Goal: Information Seeking & Learning: Learn about a topic

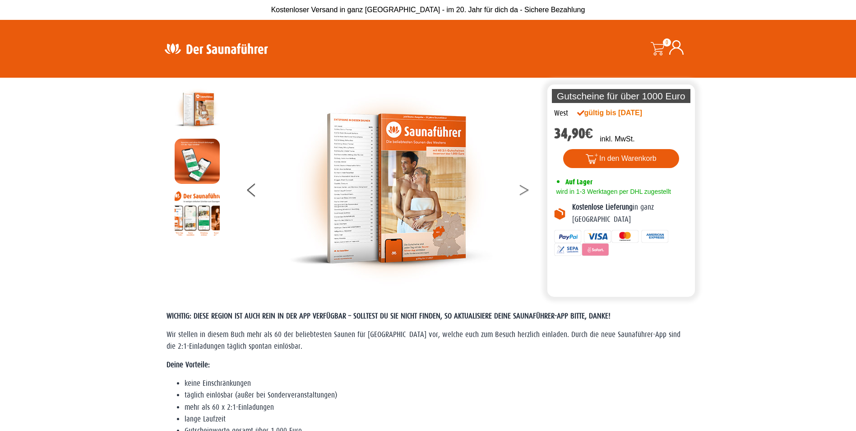
click at [521, 190] on button at bounding box center [530, 191] width 23 height 23
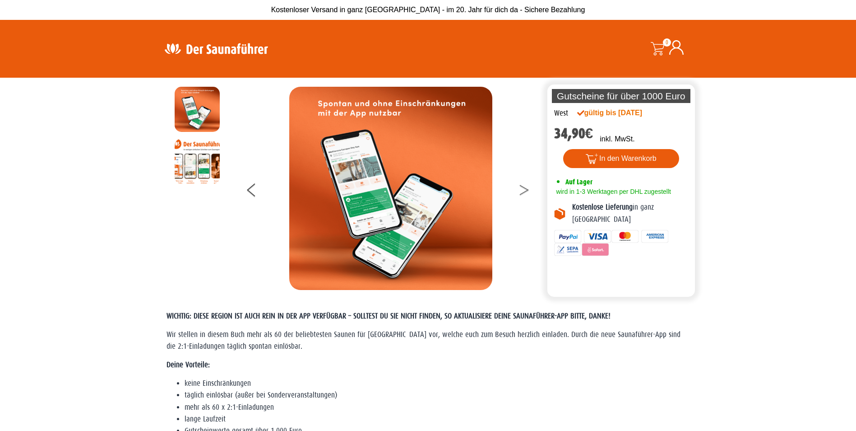
click at [521, 190] on button at bounding box center [530, 191] width 23 height 23
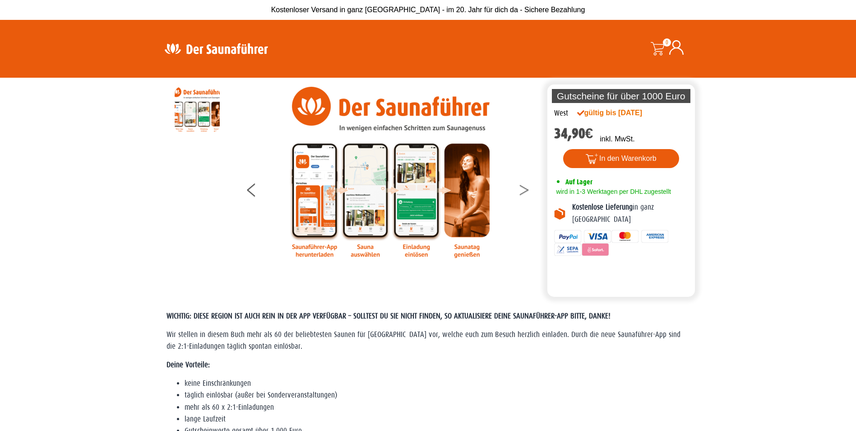
click at [528, 191] on button at bounding box center [530, 191] width 23 height 23
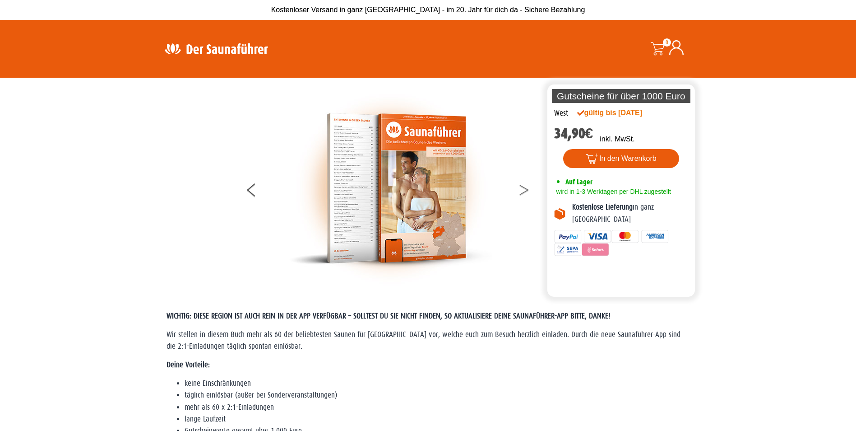
click at [528, 191] on button at bounding box center [530, 191] width 23 height 23
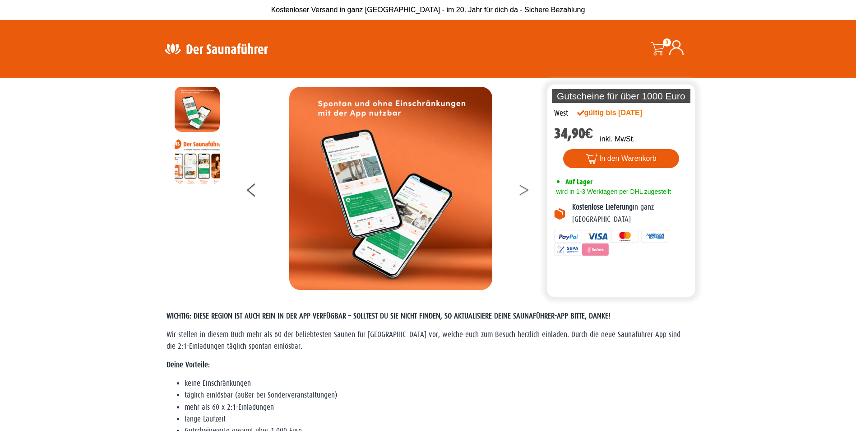
click at [528, 190] on button at bounding box center [530, 191] width 23 height 23
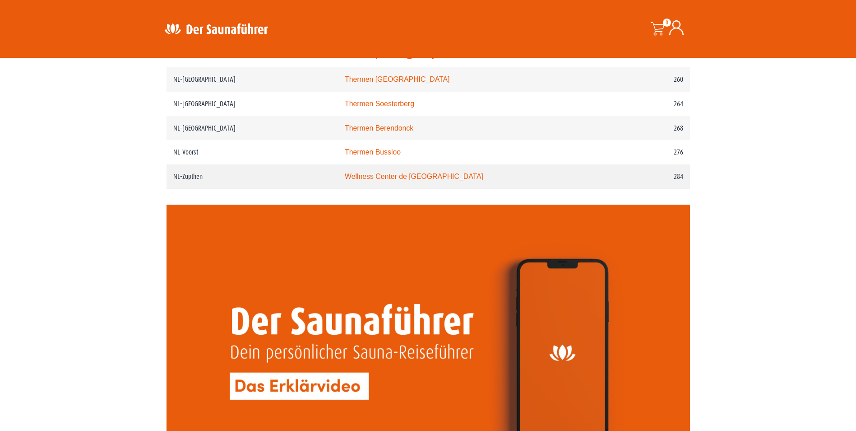
scroll to position [1803, 0]
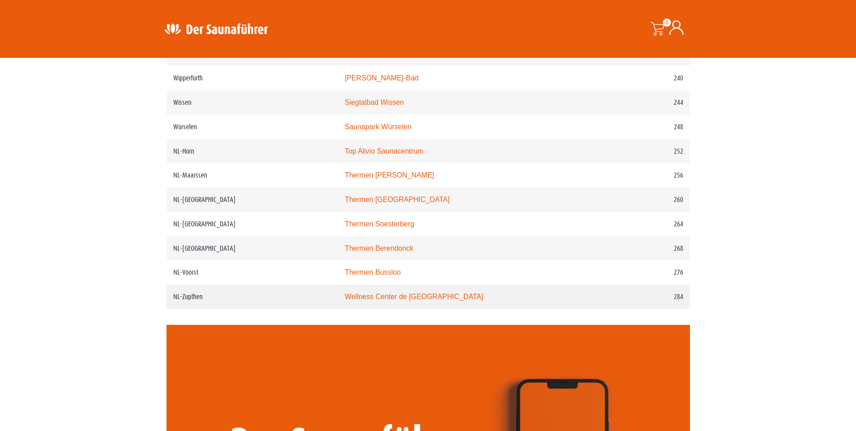
click at [643, 309] on td "284" at bounding box center [643, 296] width 94 height 24
click at [596, 260] on td "268" at bounding box center [643, 248] width 94 height 24
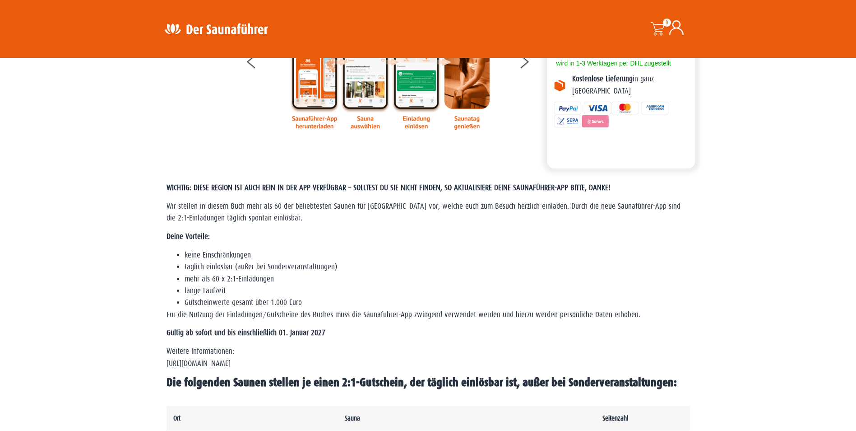
scroll to position [181, 0]
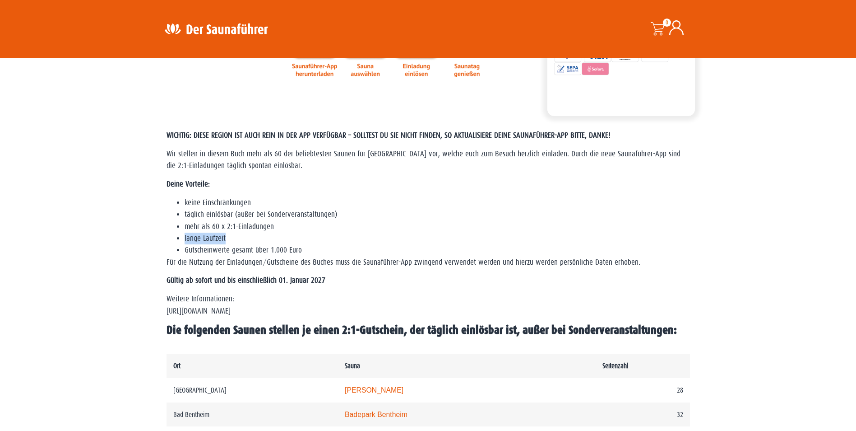
drag, startPoint x: 184, startPoint y: 237, endPoint x: 227, endPoint y: 239, distance: 43.4
click at [227, 239] on ul "keine Einschränkungen täglich einlösbar (außer bei Sonderveranstaltungen) mehr …" at bounding box center [429, 227] width 524 height 60
click at [227, 239] on li "lange Laufzeit" at bounding box center [438, 238] width 506 height 12
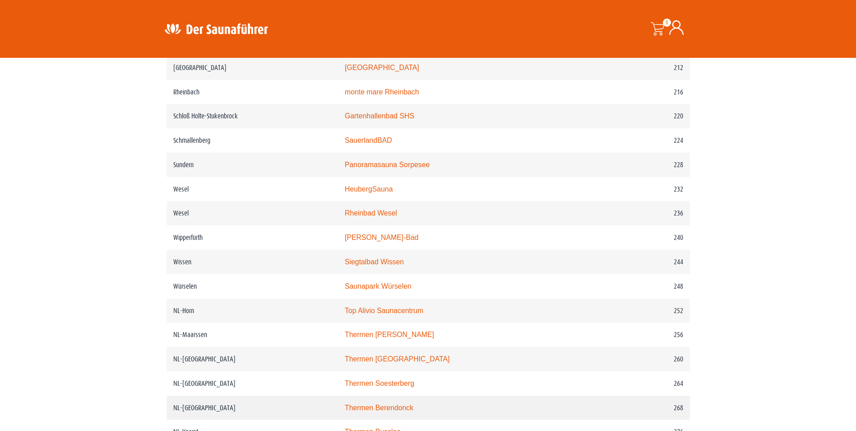
scroll to position [1625, 0]
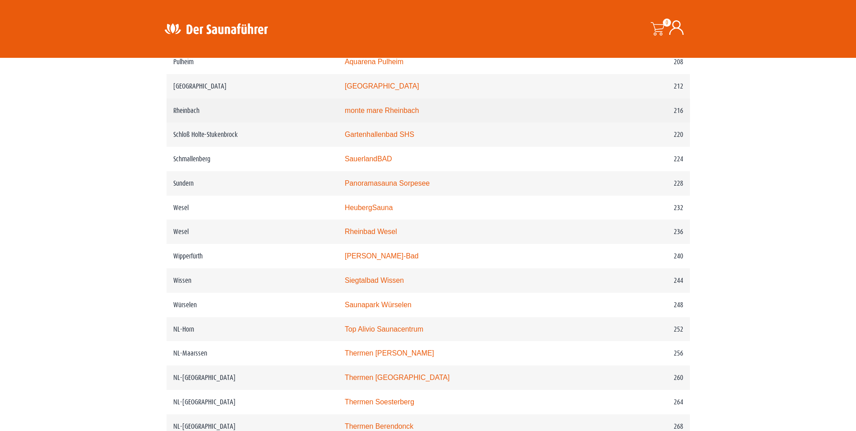
click at [210, 123] on td "Rheinbach" at bounding box center [253, 110] width 172 height 24
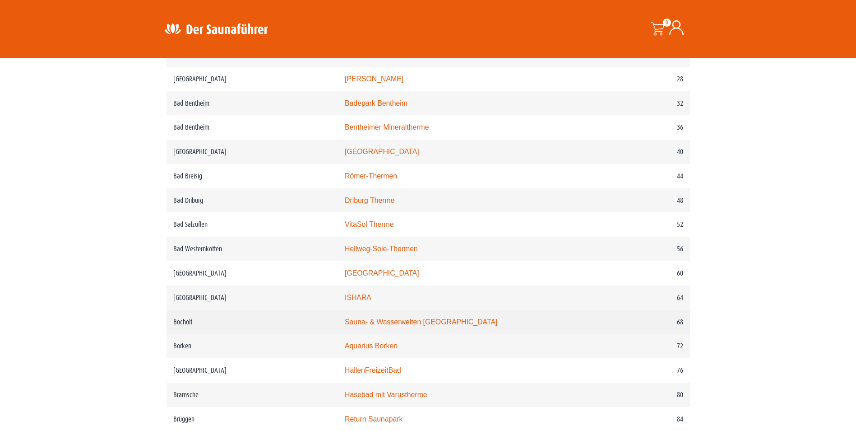
scroll to position [361, 0]
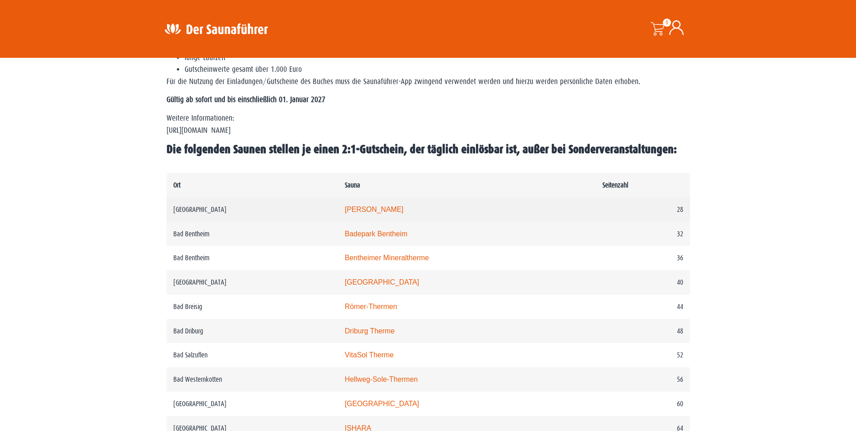
click at [397, 209] on link "Carolus Thermen" at bounding box center [374, 209] width 59 height 8
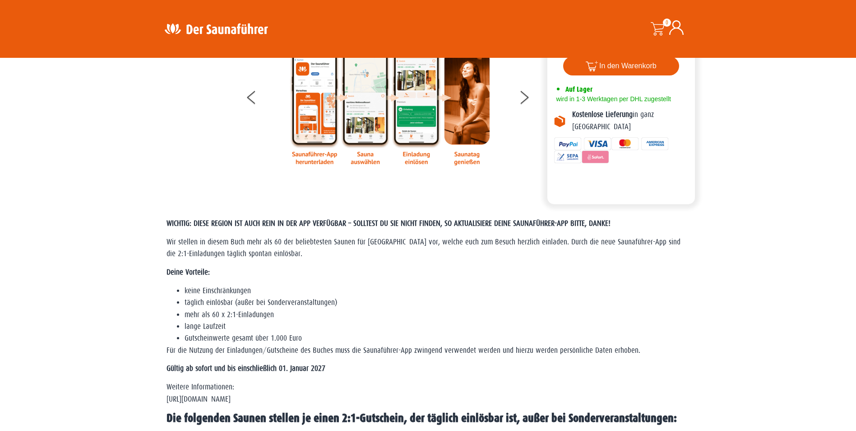
scroll to position [121, 0]
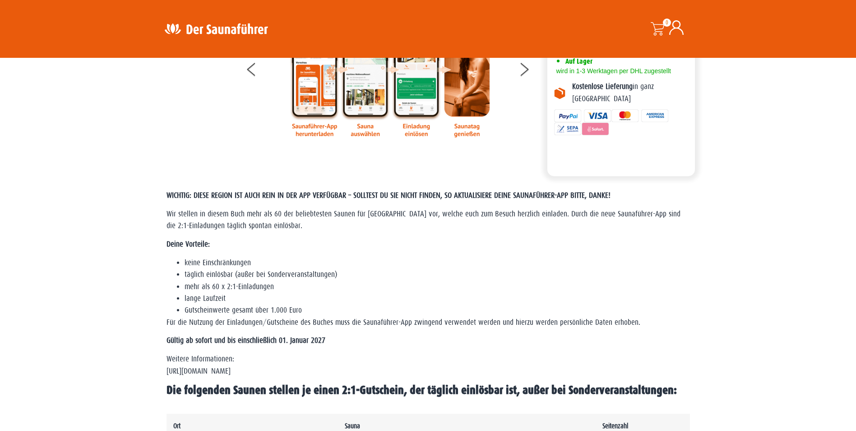
drag, startPoint x: 619, startPoint y: 210, endPoint x: 619, endPoint y: 228, distance: 17.6
click at [619, 228] on p "Wir stellen in diesem Buch mehr als 60 der beliebtesten Saunen für Nordrhein-We…" at bounding box center [429, 220] width 524 height 24
drag, startPoint x: 619, startPoint y: 228, endPoint x: 419, endPoint y: 231, distance: 200.0
click at [420, 231] on p "Wir stellen in diesem Buch mehr als 60 der beliebtesten Saunen für Nordrhein-We…" at bounding box center [429, 220] width 524 height 24
click at [340, 220] on p "Wir stellen in diesem Buch mehr als 60 der beliebtesten Saunen für Nordrhein-We…" at bounding box center [429, 220] width 524 height 24
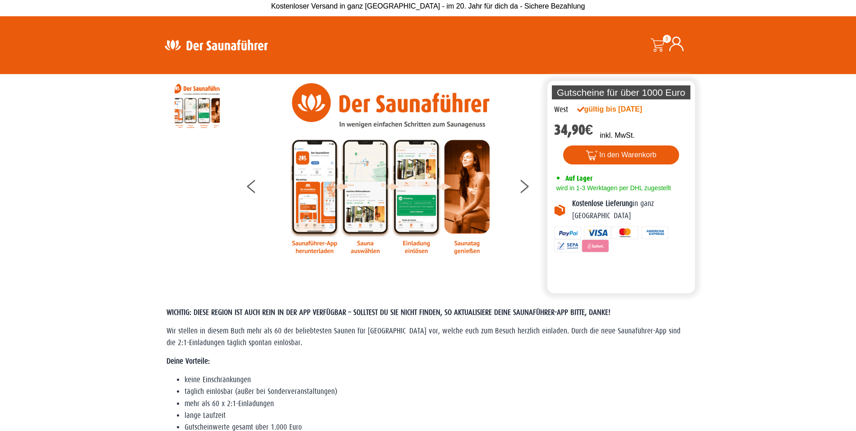
scroll to position [0, 0]
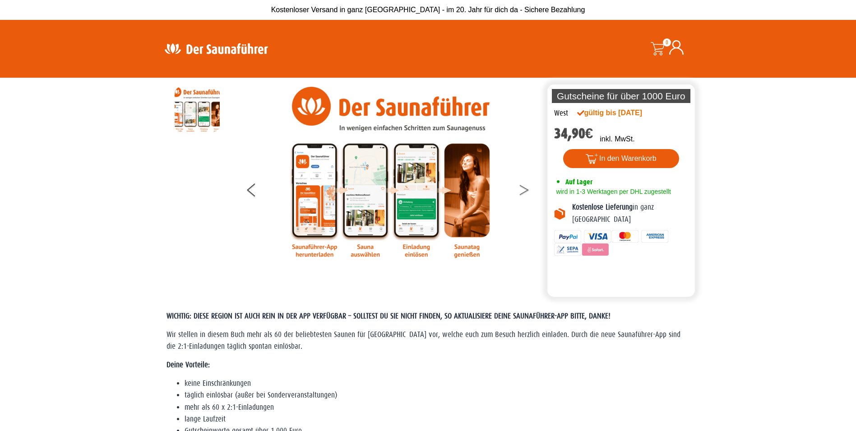
click at [526, 188] on button at bounding box center [530, 191] width 23 height 23
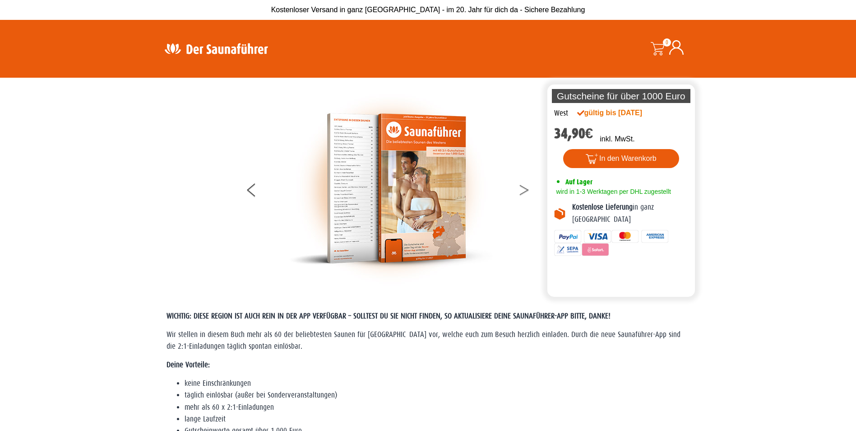
click at [526, 188] on icon at bounding box center [524, 188] width 9 height 6
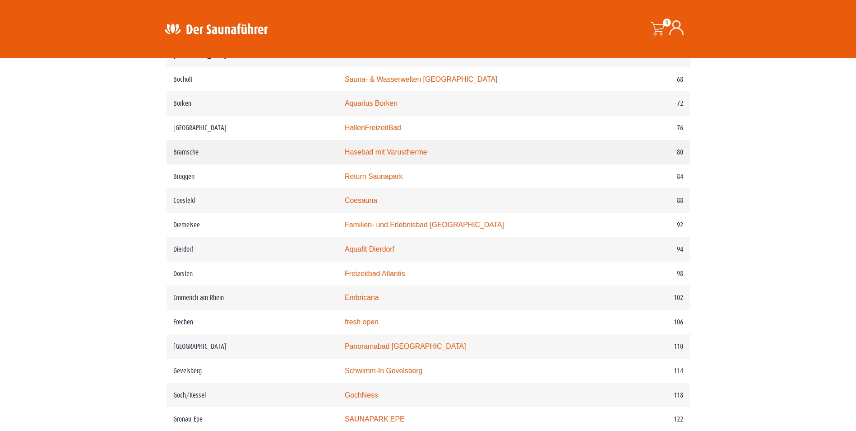
scroll to position [843, 0]
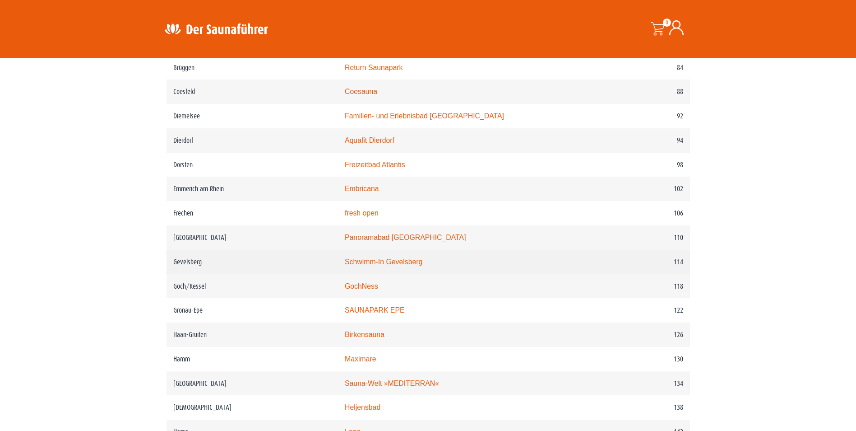
click at [385, 265] on link "Schwimm-In Gevelsberg" at bounding box center [384, 262] width 78 height 8
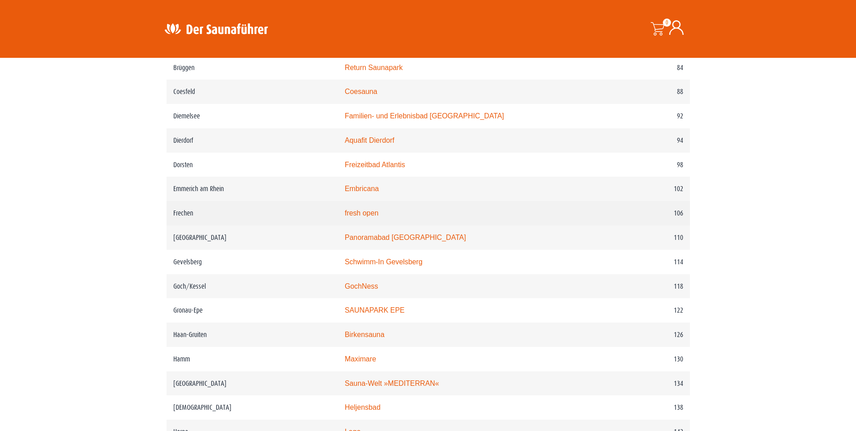
click at [369, 217] on link "fresh open" at bounding box center [362, 213] width 34 height 8
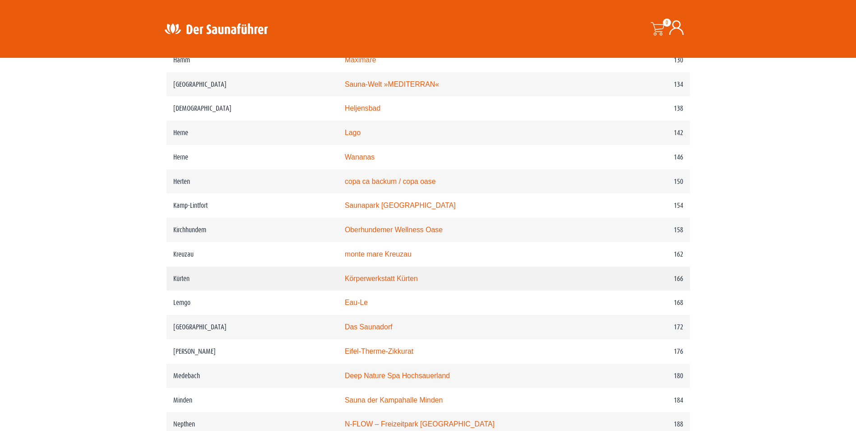
scroll to position [1143, 0]
click at [401, 280] on link "Körperwerkstatt Kürten" at bounding box center [381, 277] width 73 height 8
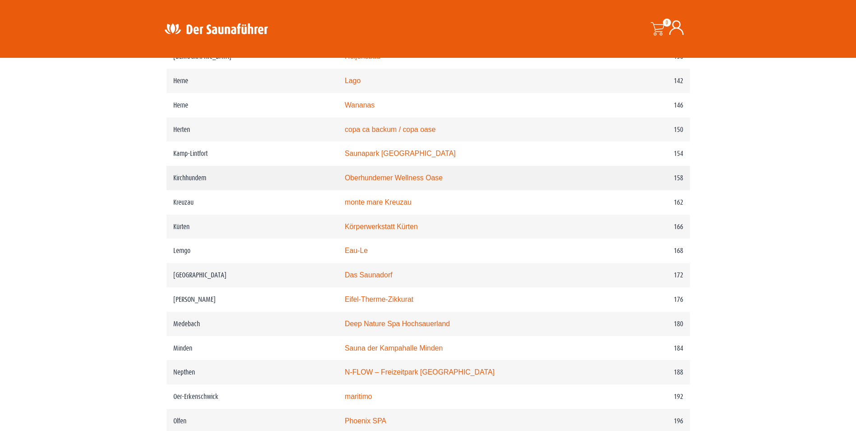
scroll to position [1264, 0]
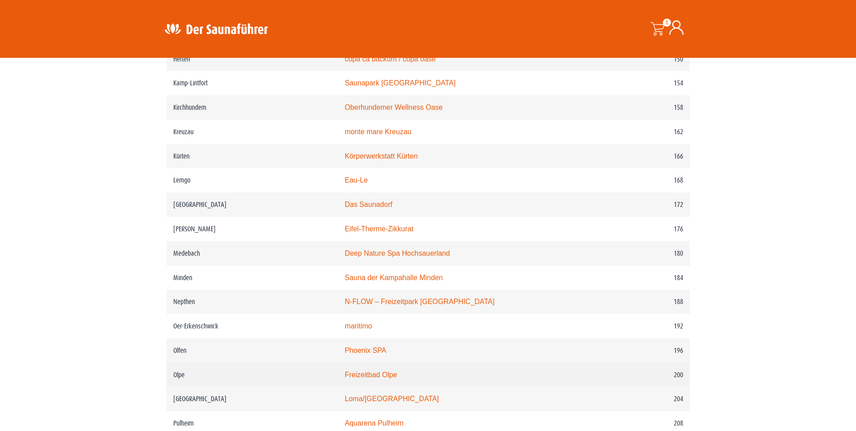
click at [376, 378] on link "Freizeitbad Olpe" at bounding box center [371, 375] width 52 height 8
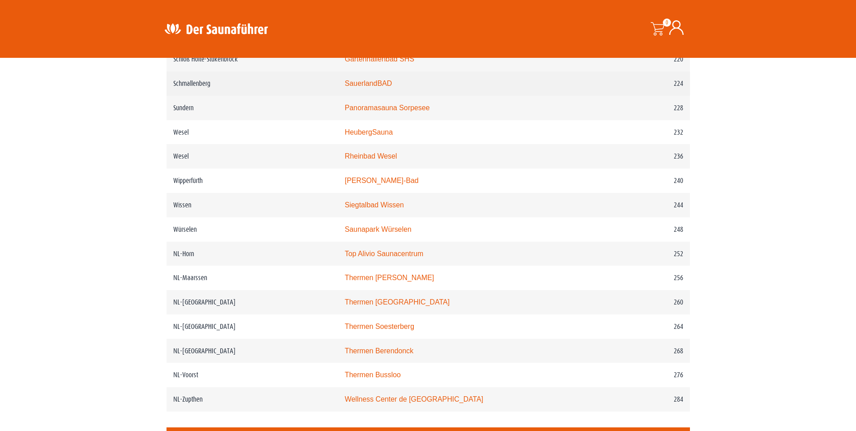
scroll to position [1565, 0]
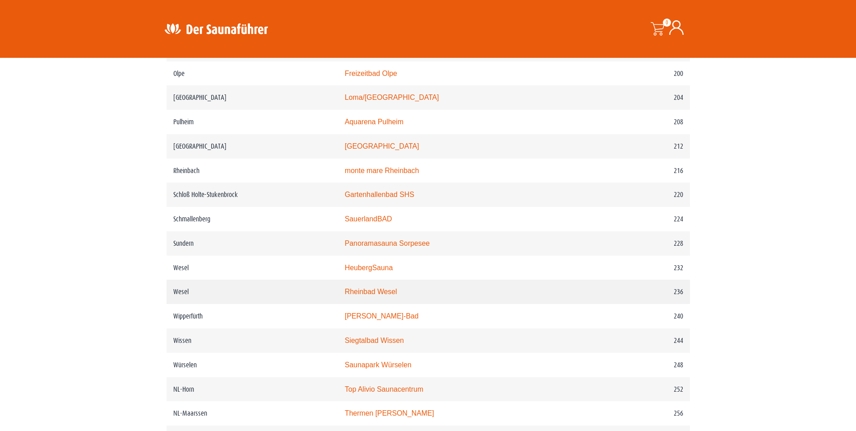
click at [375, 295] on link "Rheinbad Wesel" at bounding box center [371, 292] width 52 height 8
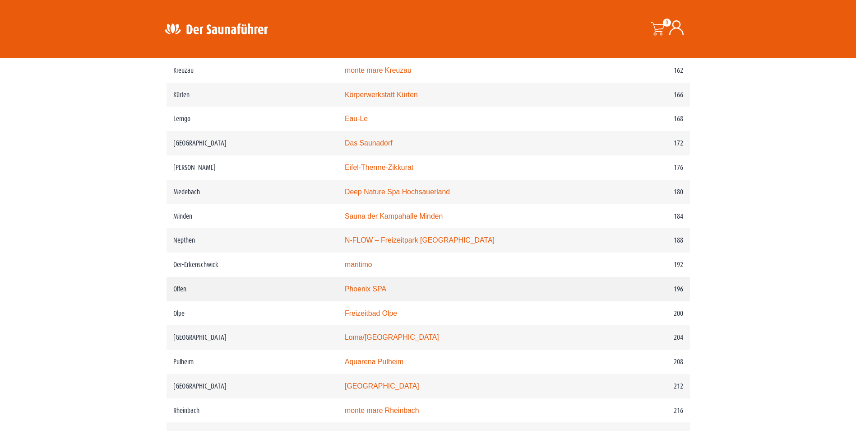
scroll to position [1324, 0]
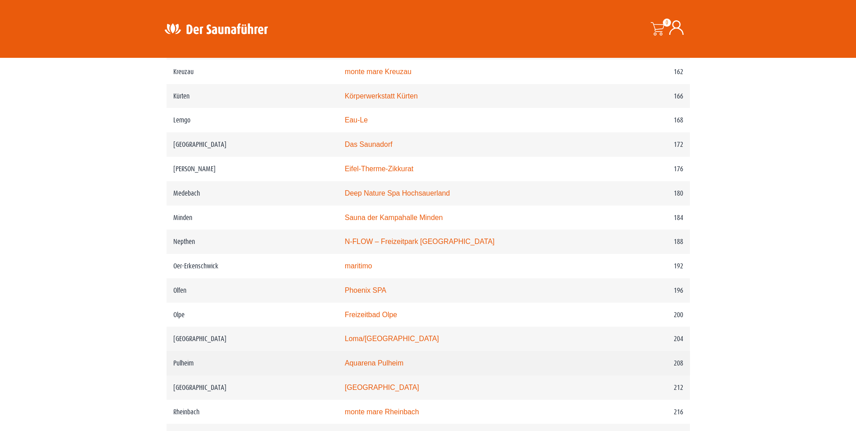
click at [373, 366] on link "Aquarena Pulheim" at bounding box center [374, 363] width 59 height 8
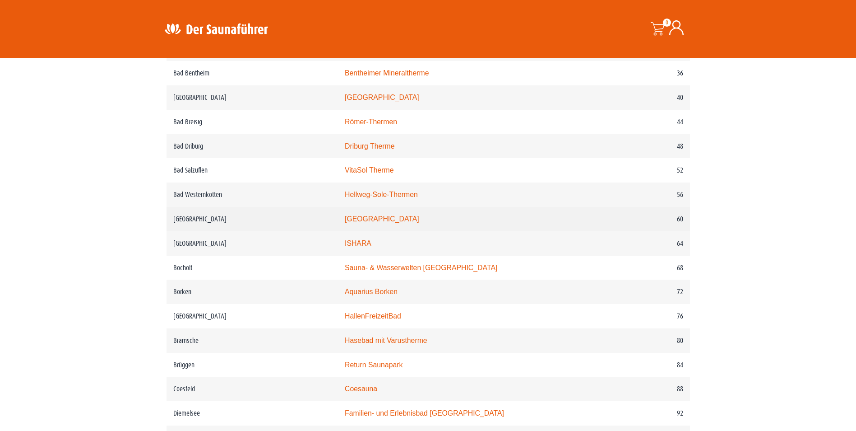
scroll to position [542, 0]
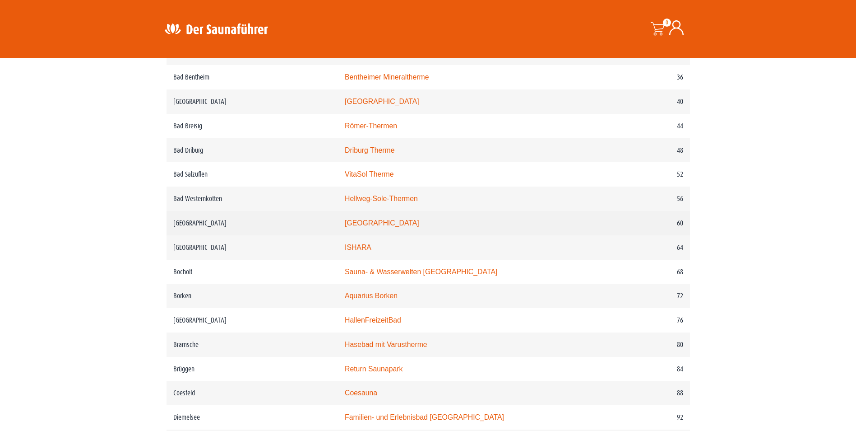
click at [397, 223] on link "monte mare Bedburg" at bounding box center [382, 223] width 74 height 8
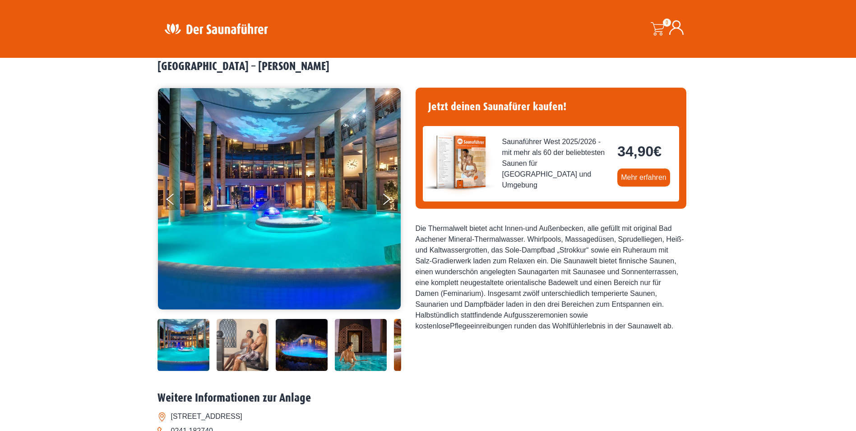
scroll to position [60, 0]
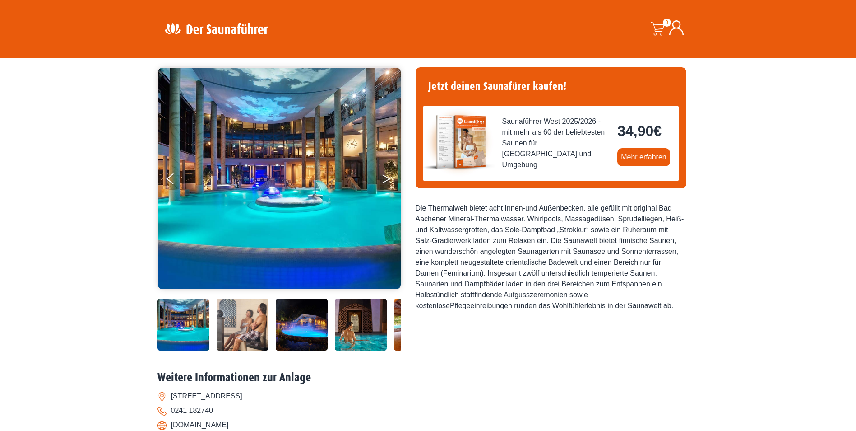
click at [385, 178] on button "Next" at bounding box center [392, 180] width 23 height 23
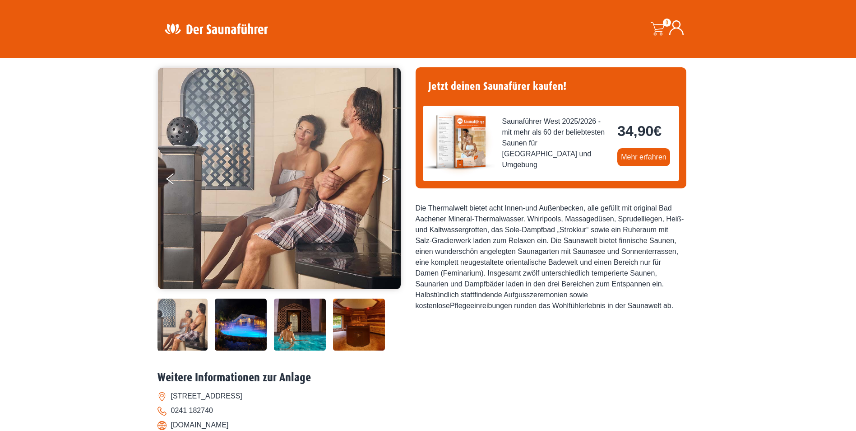
click at [386, 178] on button "Next" at bounding box center [392, 180] width 23 height 23
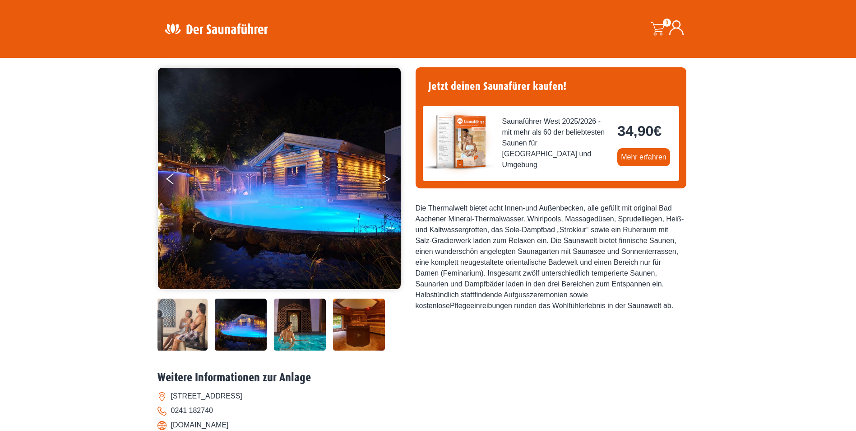
click at [386, 178] on button "Next" at bounding box center [392, 180] width 23 height 23
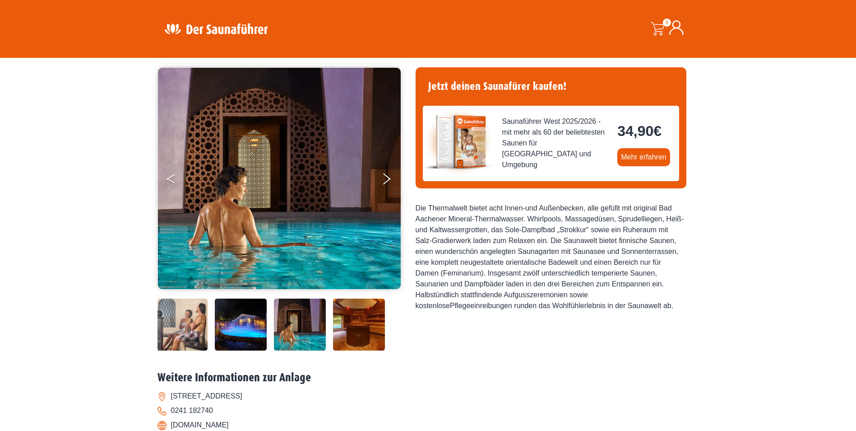
click at [174, 178] on button "Previous" at bounding box center [178, 180] width 23 height 23
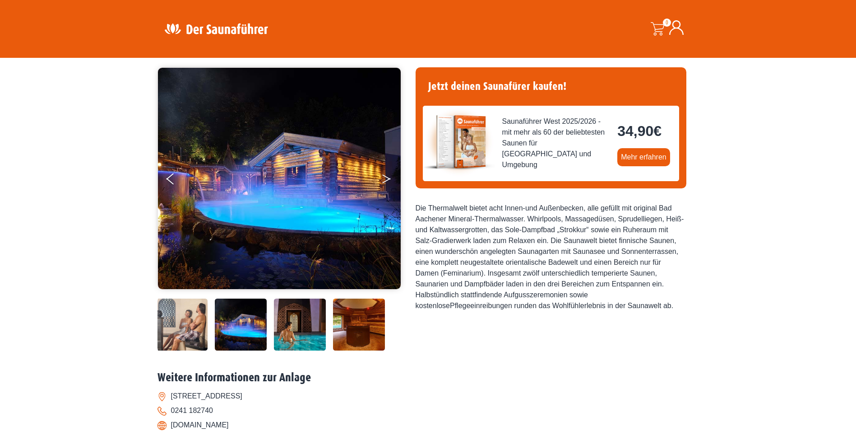
click at [391, 179] on button "Next" at bounding box center [392, 180] width 23 height 23
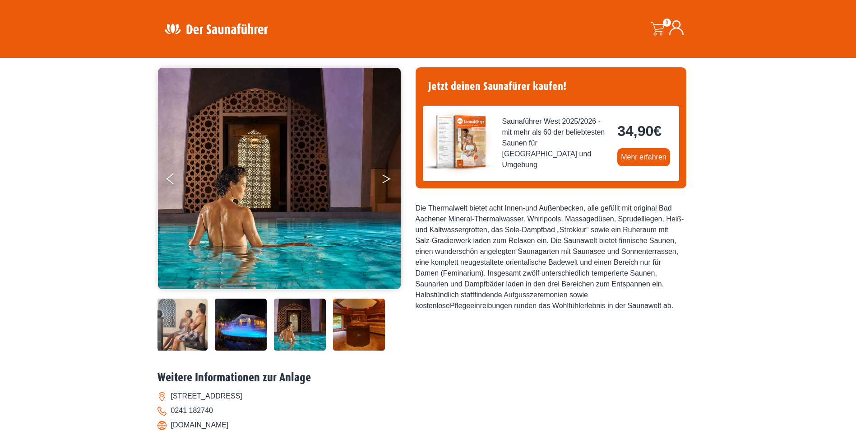
click at [391, 179] on button "Next" at bounding box center [392, 180] width 23 height 23
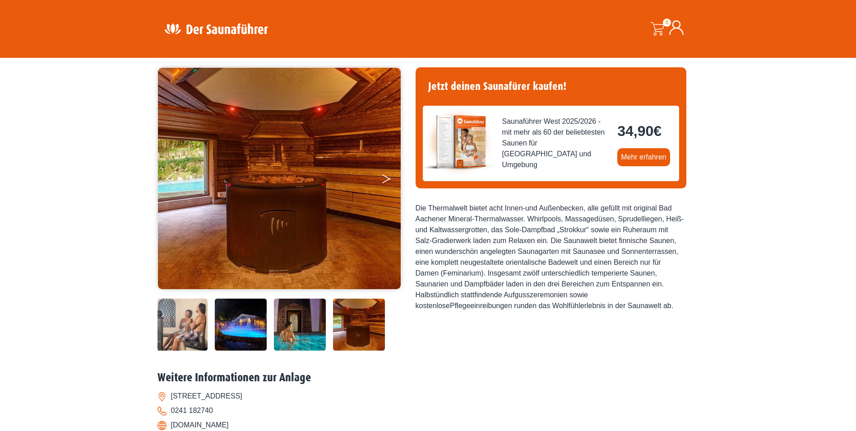
click at [384, 181] on button "Next" at bounding box center [392, 180] width 23 height 23
click at [383, 177] on button "Next" at bounding box center [392, 180] width 23 height 23
click at [391, 176] on button "Next" at bounding box center [392, 180] width 23 height 23
click at [386, 181] on icon "Next" at bounding box center [386, 180] width 8 height 5
click at [288, 324] on img at bounding box center [300, 324] width 52 height 52
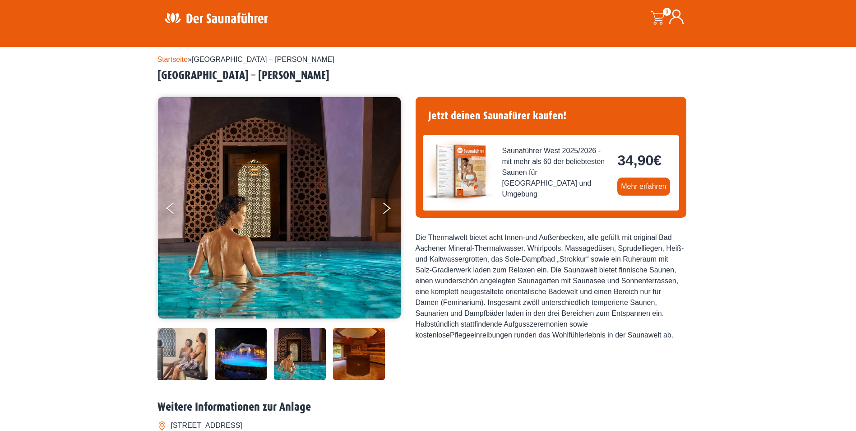
scroll to position [0, 0]
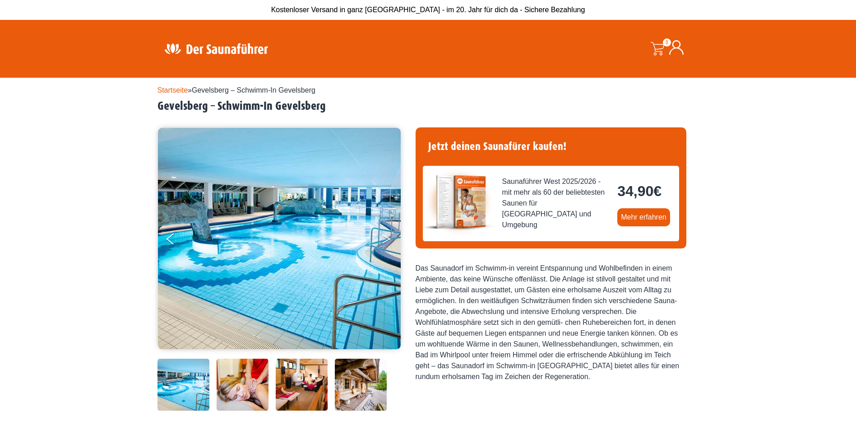
click at [389, 240] on icon "Next" at bounding box center [386, 240] width 8 height 5
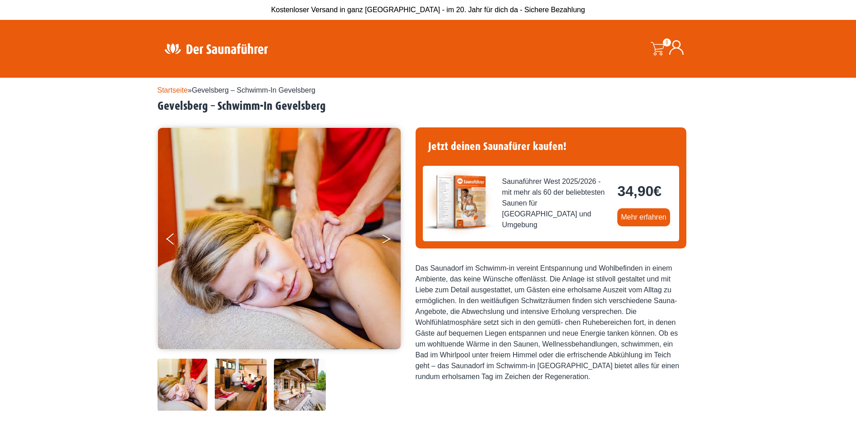
click at [389, 240] on icon "Next" at bounding box center [386, 240] width 8 height 5
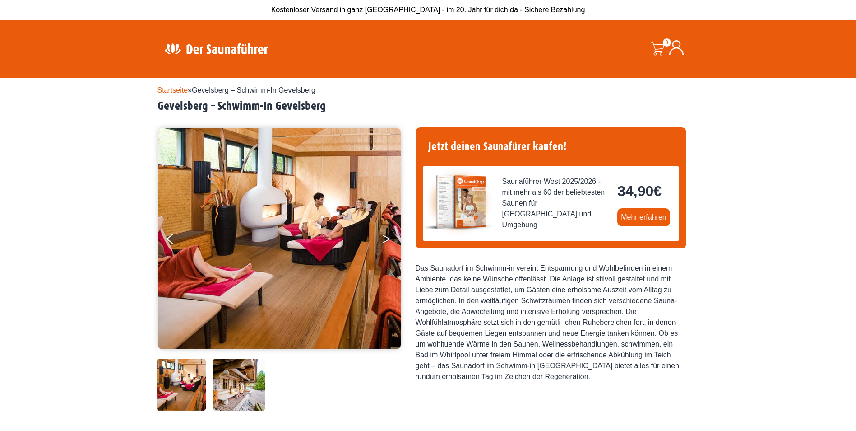
click at [389, 240] on icon "Next" at bounding box center [386, 240] width 8 height 5
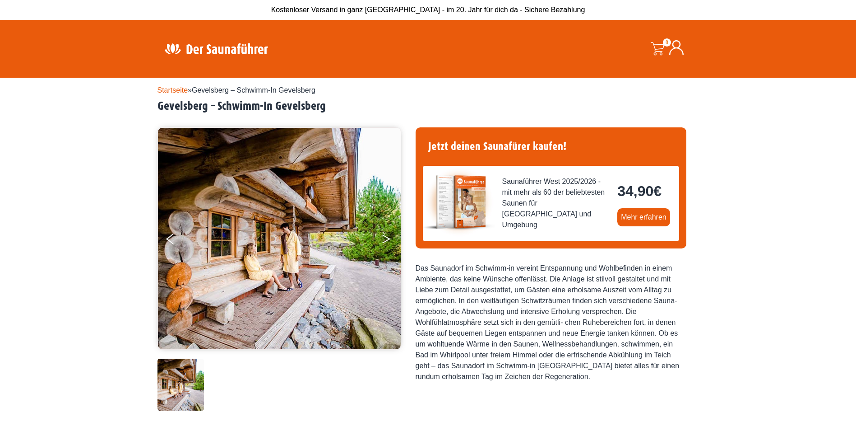
click at [389, 240] on icon "Next" at bounding box center [386, 240] width 8 height 5
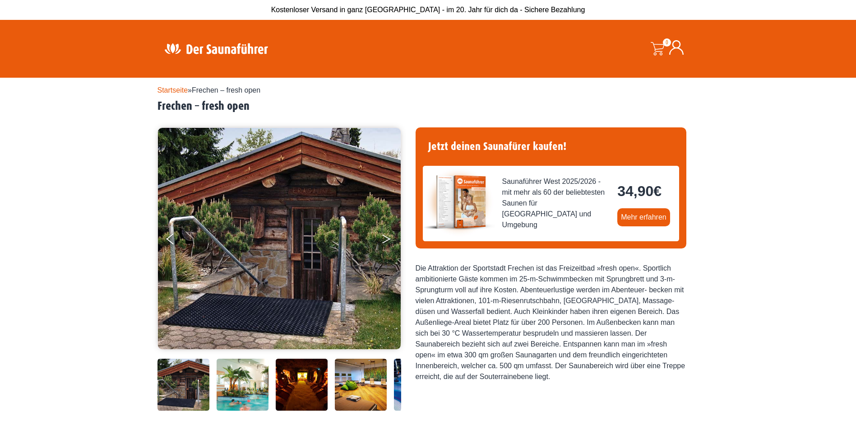
click at [382, 236] on button "Next" at bounding box center [392, 240] width 23 height 23
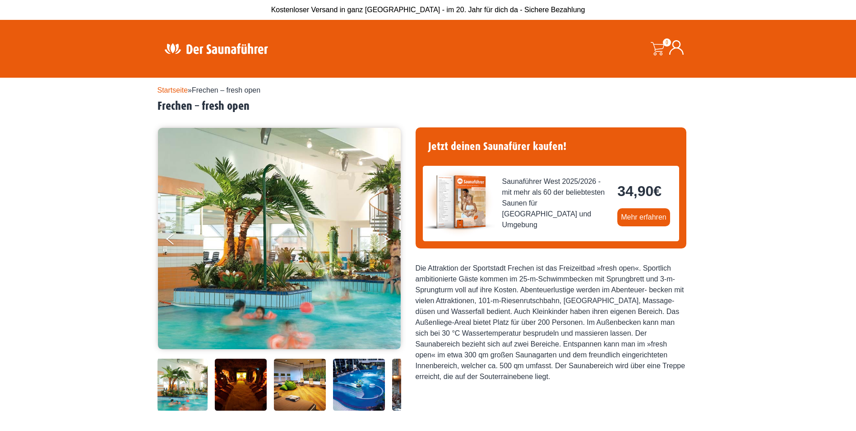
click at [382, 236] on button "Next" at bounding box center [392, 240] width 23 height 23
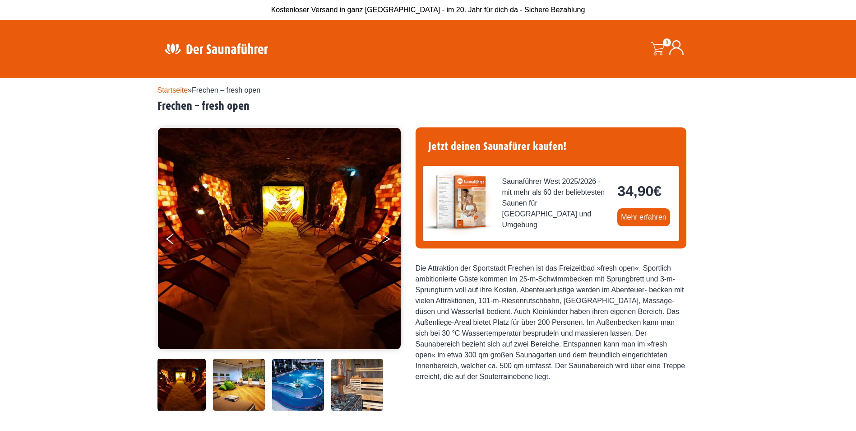
click at [382, 236] on button "Next" at bounding box center [392, 240] width 23 height 23
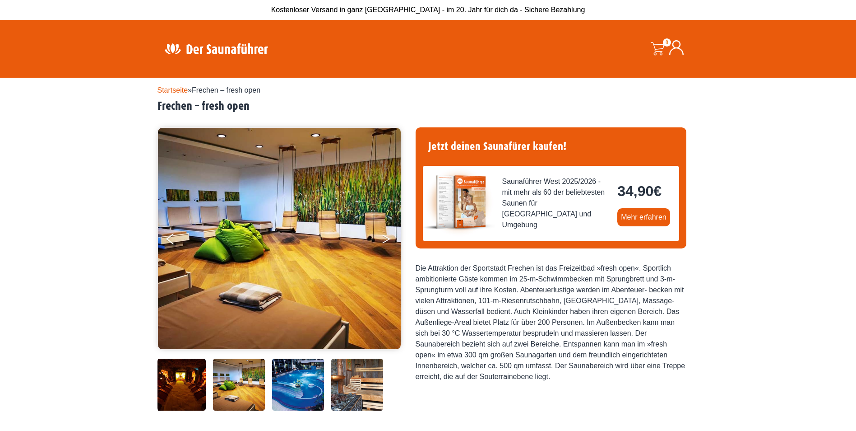
click at [382, 236] on button "Next" at bounding box center [392, 240] width 23 height 23
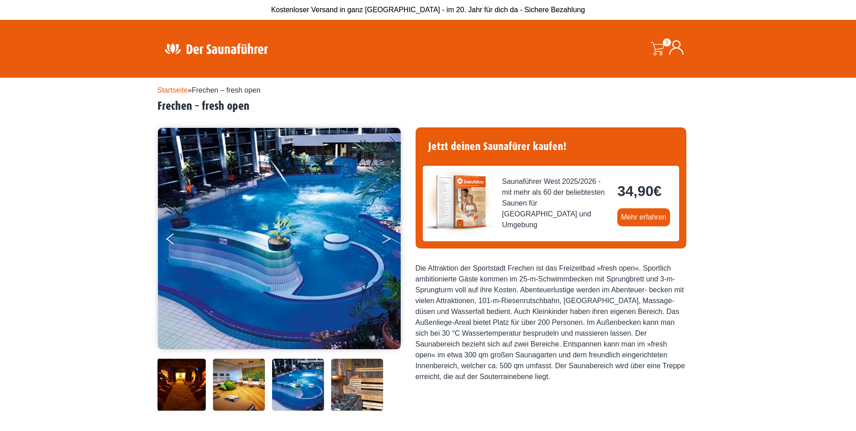
click at [382, 236] on button "Next" at bounding box center [392, 240] width 23 height 23
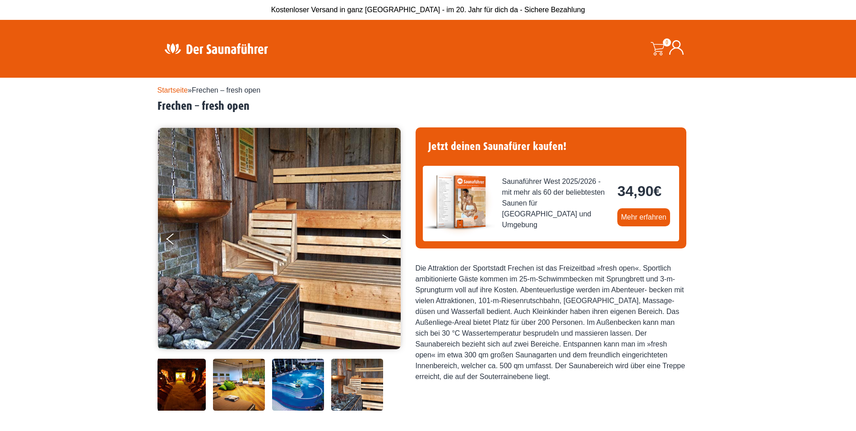
click at [382, 236] on button "Next" at bounding box center [392, 240] width 23 height 23
click at [182, 389] on img at bounding box center [180, 384] width 52 height 52
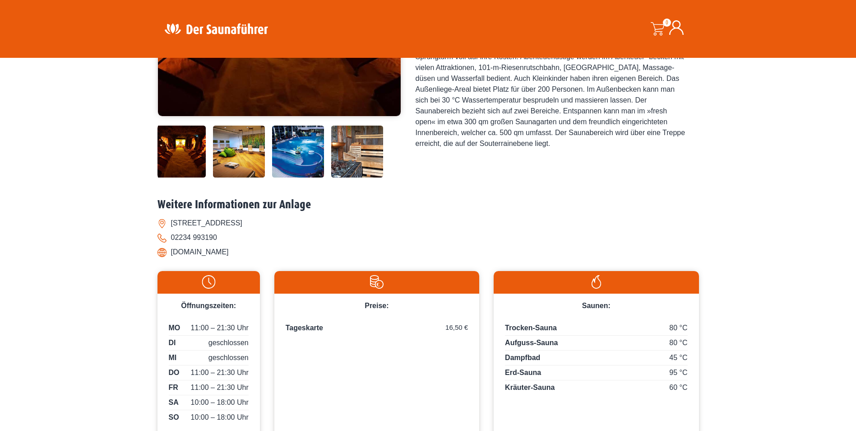
scroll to position [361, 0]
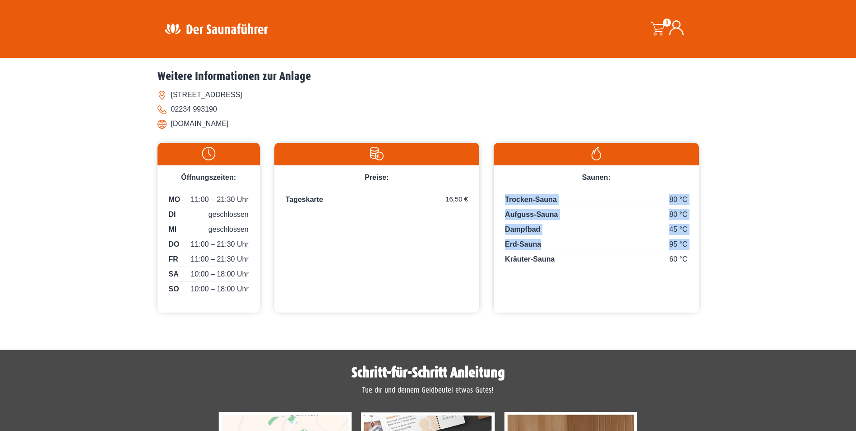
drag, startPoint x: 502, startPoint y: 245, endPoint x: 546, endPoint y: 241, distance: 44.0
click at [546, 241] on div "80 °C Trocken-Sauna 80 °C Aufguss-Sauna 45 °C Dampfbad 95 °C Erd-Sauna 60 °C Kr…" at bounding box center [596, 229] width 205 height 93
click at [546, 241] on div "95 °C Erd-Sauna" at bounding box center [596, 245] width 182 height 13
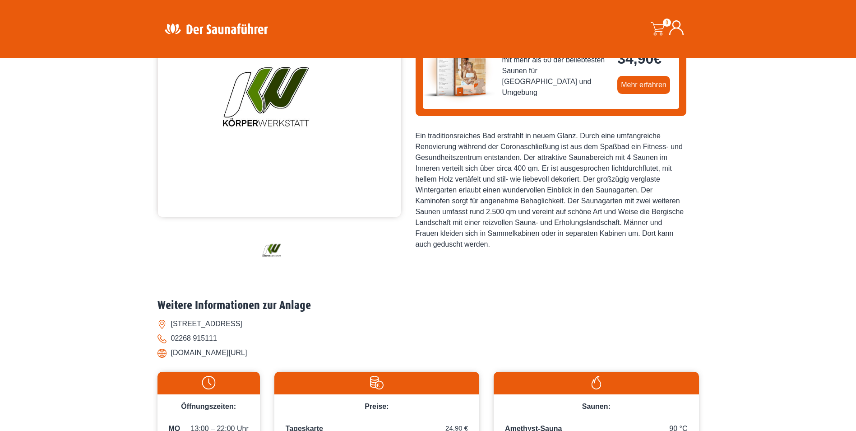
scroll to position [121, 0]
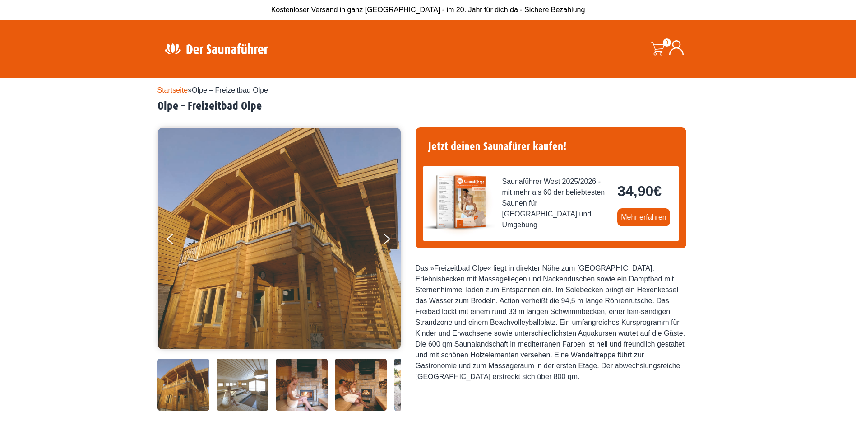
click at [249, 379] on img at bounding box center [243, 384] width 52 height 52
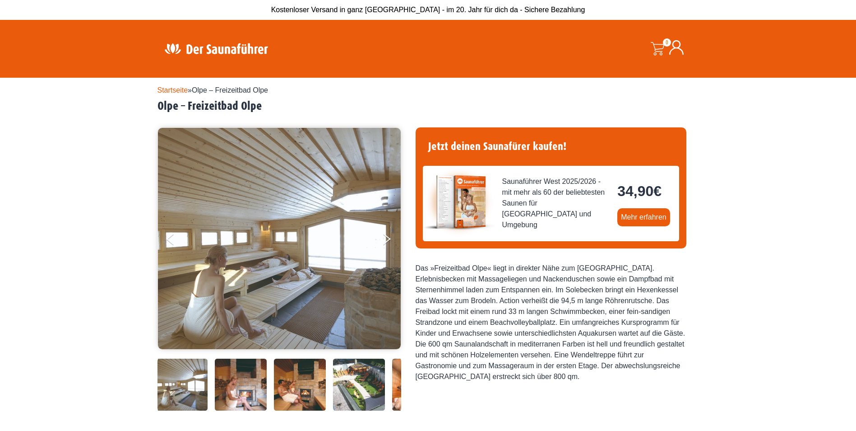
click at [297, 383] on img at bounding box center [300, 384] width 52 height 52
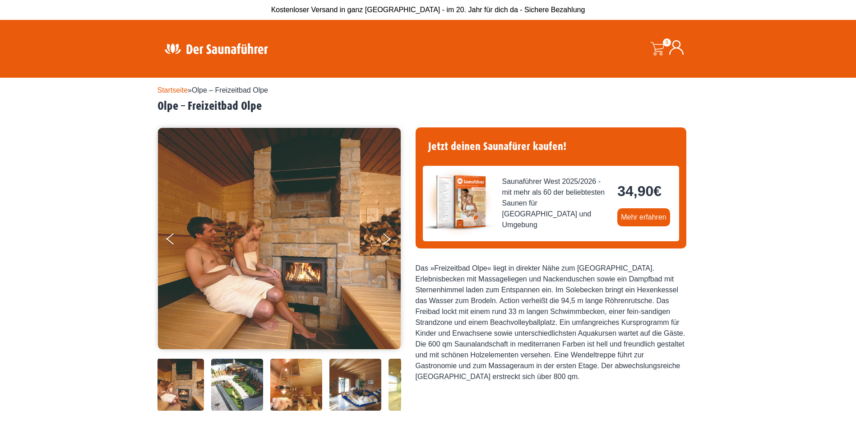
click at [302, 384] on img at bounding box center [296, 384] width 52 height 52
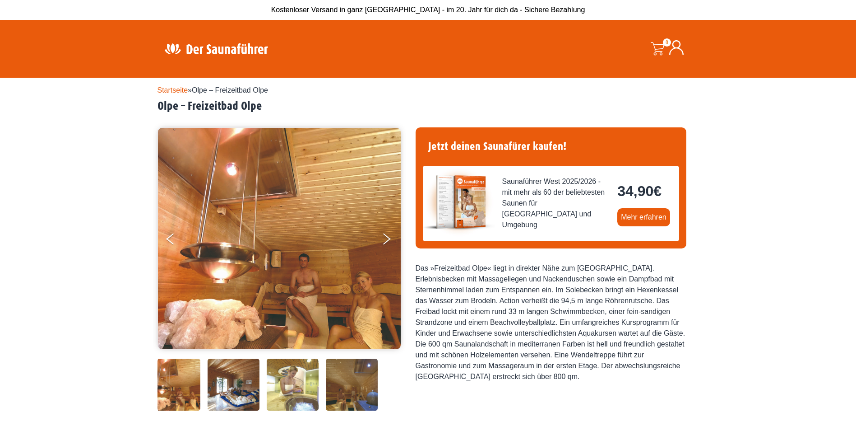
click at [168, 379] on img at bounding box center [174, 384] width 52 height 52
click at [169, 240] on icon "Previous" at bounding box center [171, 240] width 8 height 5
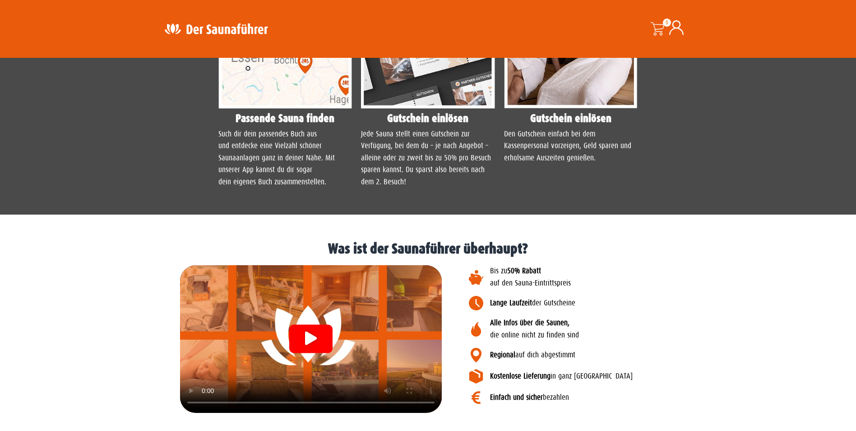
scroll to position [1015, 0]
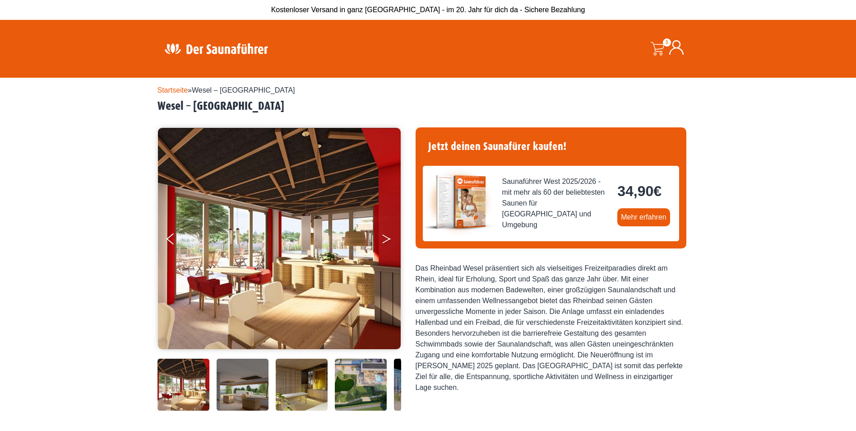
click at [389, 242] on button "Next" at bounding box center [392, 240] width 23 height 23
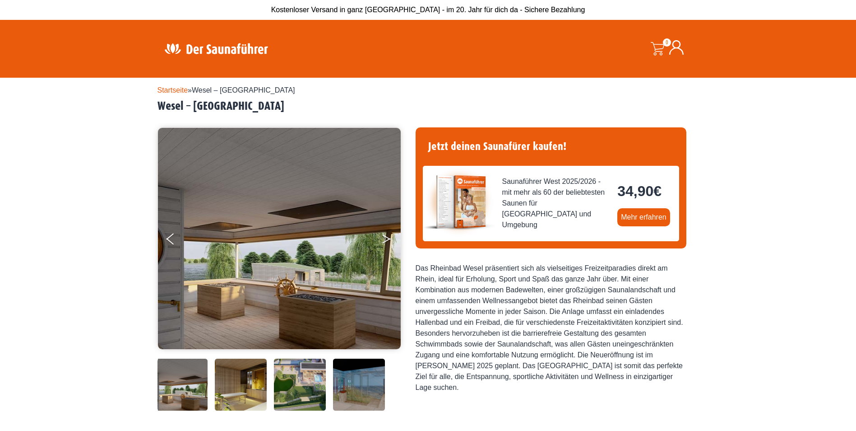
click at [389, 242] on button "Next" at bounding box center [392, 240] width 23 height 23
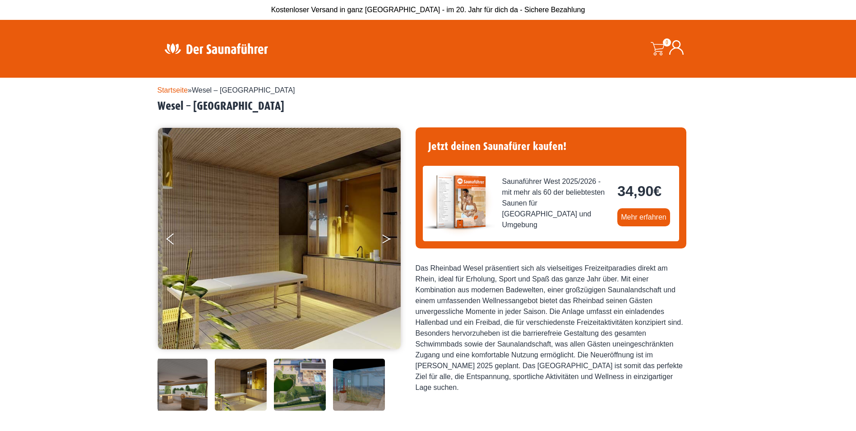
click at [389, 242] on button "Next" at bounding box center [392, 240] width 23 height 23
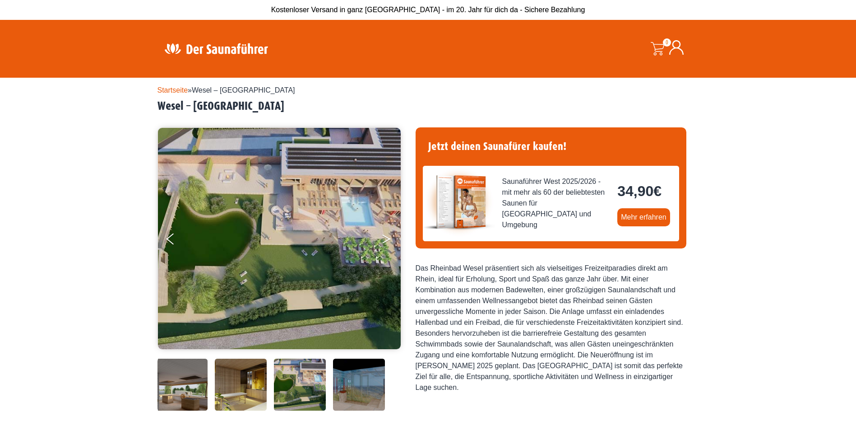
click at [389, 242] on button "Next" at bounding box center [392, 240] width 23 height 23
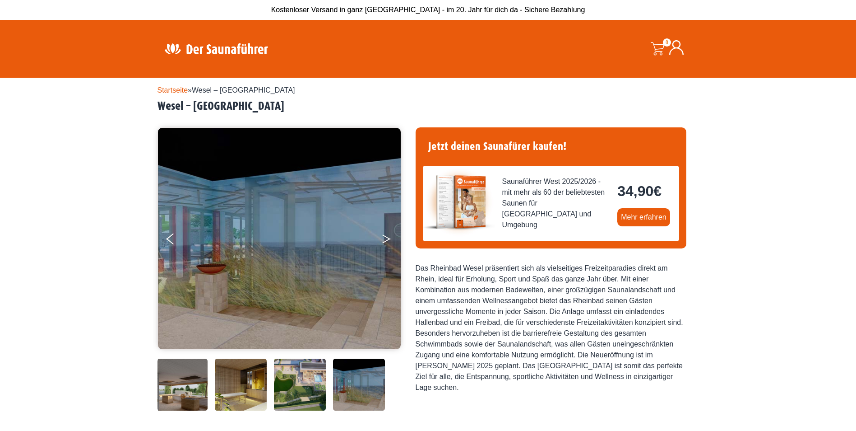
click at [389, 242] on button "Next" at bounding box center [392, 240] width 23 height 23
click at [164, 236] on img at bounding box center [279, 238] width 243 height 221
click at [166, 239] on img at bounding box center [279, 238] width 243 height 221
click at [168, 241] on button "Previous" at bounding box center [178, 240] width 23 height 23
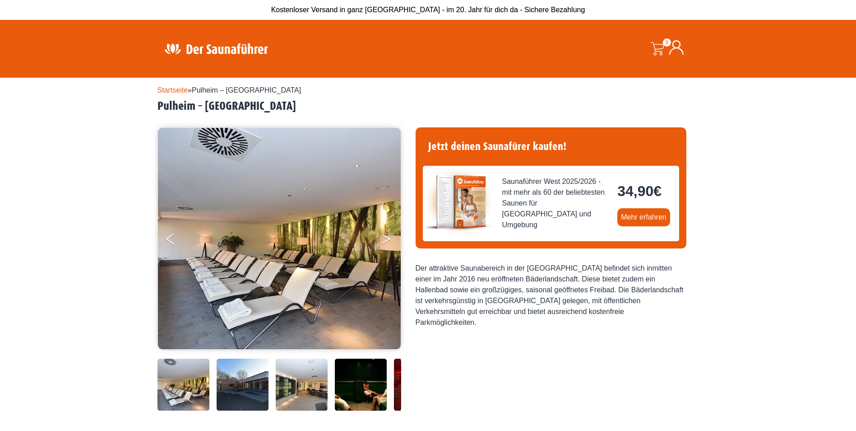
click at [385, 237] on icon "Next" at bounding box center [386, 236] width 8 height 5
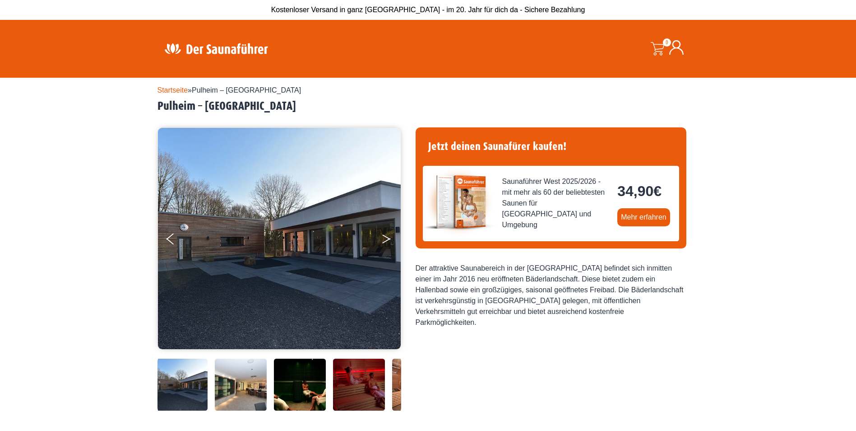
click at [385, 237] on icon "Next" at bounding box center [386, 236] width 8 height 5
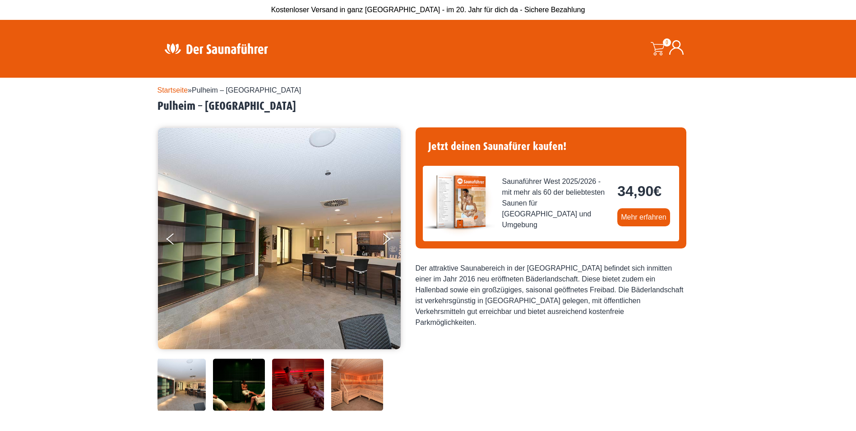
click at [290, 385] on img at bounding box center [298, 384] width 52 height 52
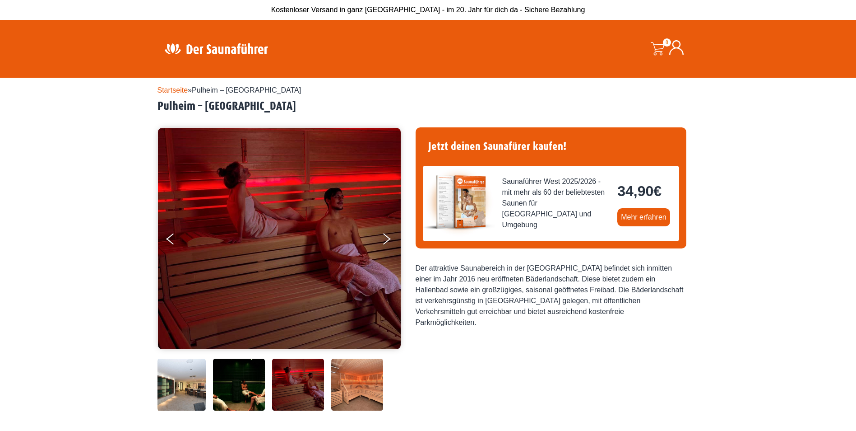
click at [233, 377] on img at bounding box center [239, 384] width 52 height 52
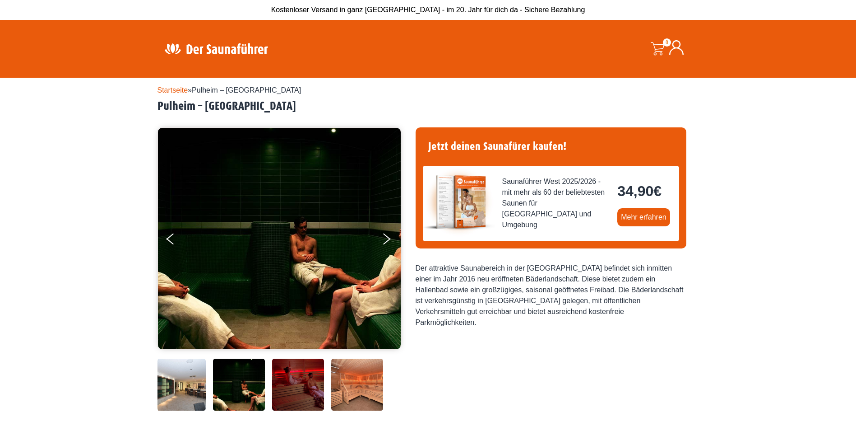
click at [199, 378] on img at bounding box center [180, 384] width 52 height 52
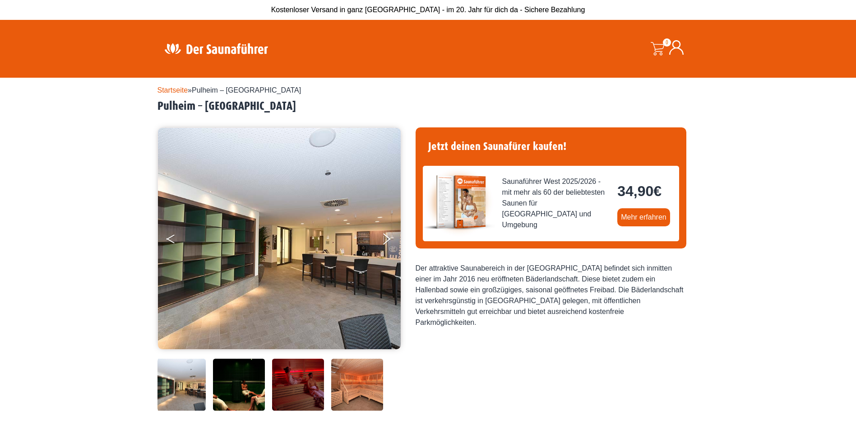
click at [169, 237] on button "Previous" at bounding box center [178, 240] width 23 height 23
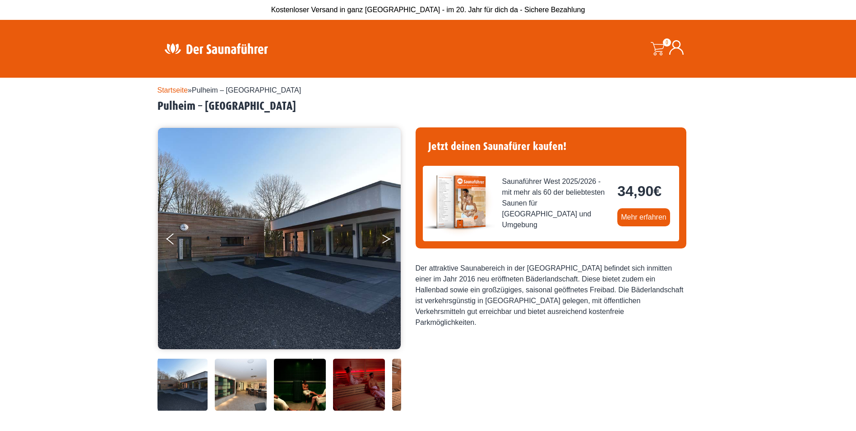
click at [390, 237] on button "Next" at bounding box center [392, 240] width 23 height 23
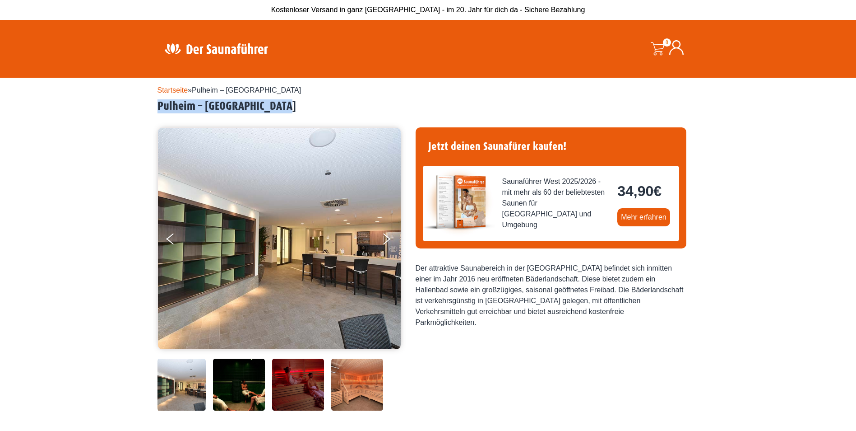
drag, startPoint x: 292, startPoint y: 111, endPoint x: 136, endPoint y: 100, distance: 156.1
click at [136, 100] on div "Startseite » [GEOGRAPHIC_DATA] – [GEOGRAPHIC_DATA] [GEOGRAPHIC_DATA] – [GEOGRAP…" at bounding box center [428, 383] width 856 height 610
copy h2 "Pulheim – [GEOGRAPHIC_DATA]"
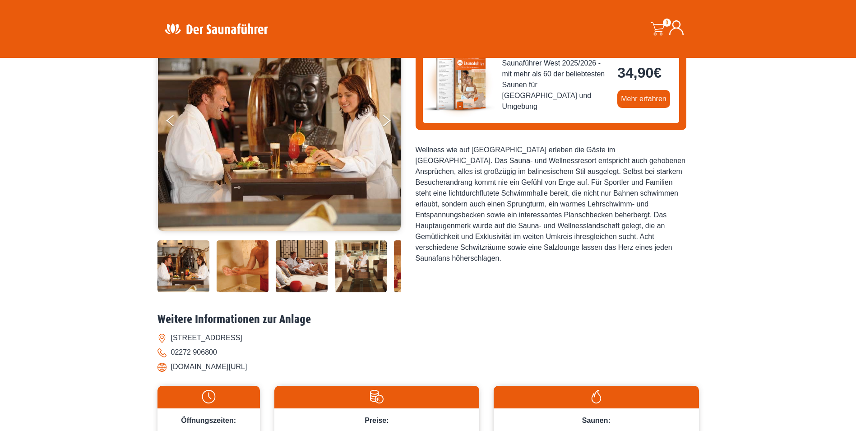
scroll to position [121, 0]
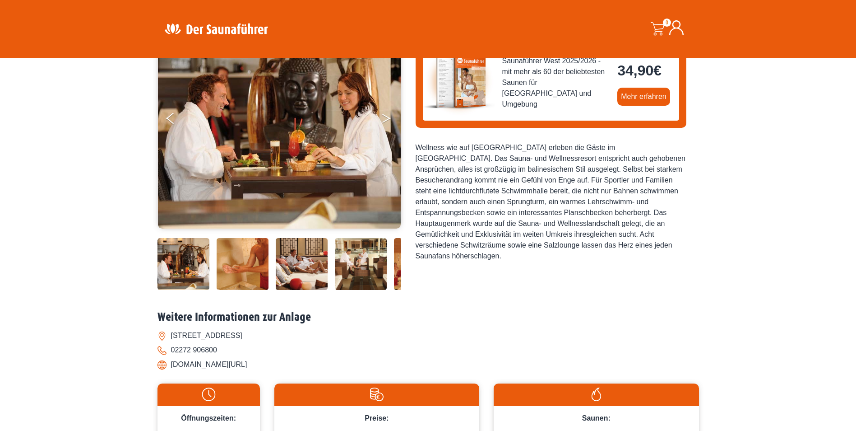
click at [390, 119] on button "Next" at bounding box center [392, 120] width 23 height 23
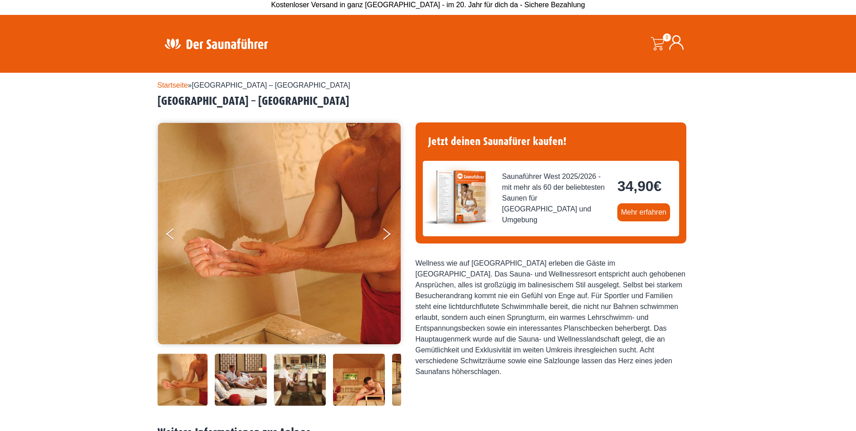
scroll to position [0, 0]
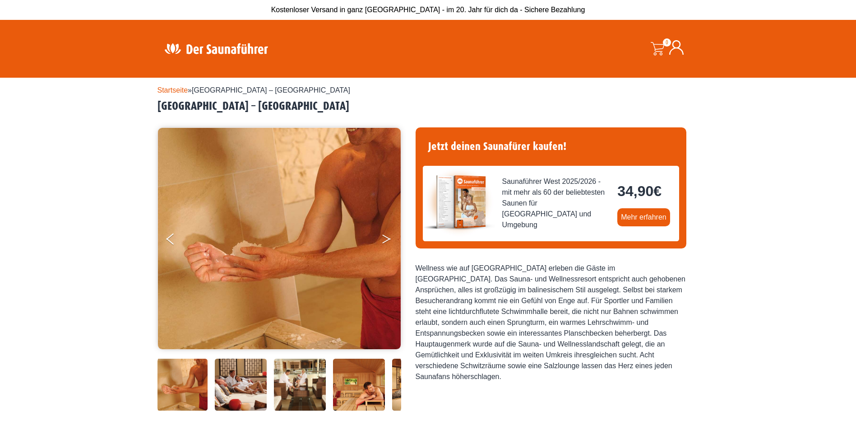
click at [392, 236] on button "Next" at bounding box center [392, 240] width 23 height 23
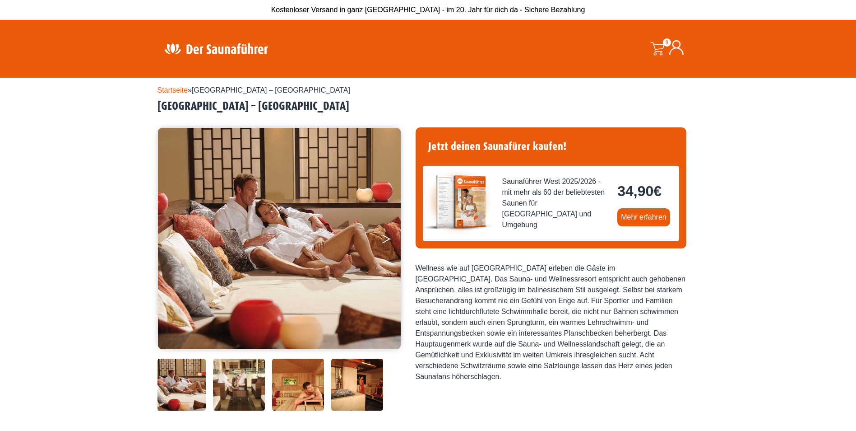
click at [392, 236] on button "Next" at bounding box center [392, 240] width 23 height 23
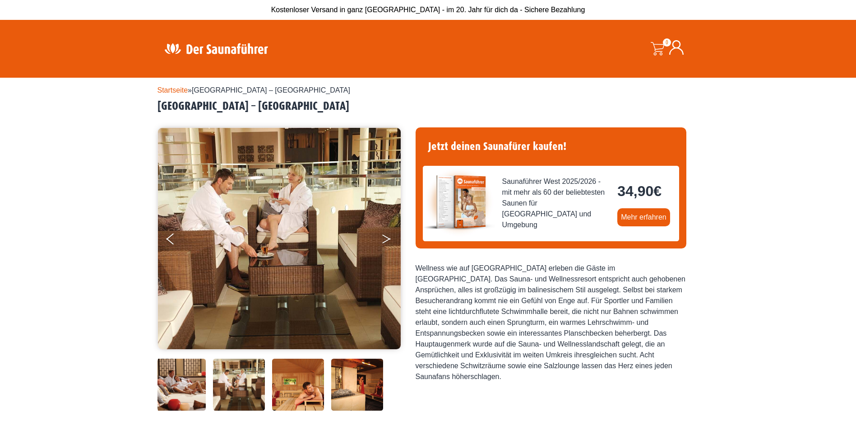
click at [392, 236] on button "Next" at bounding box center [392, 240] width 23 height 23
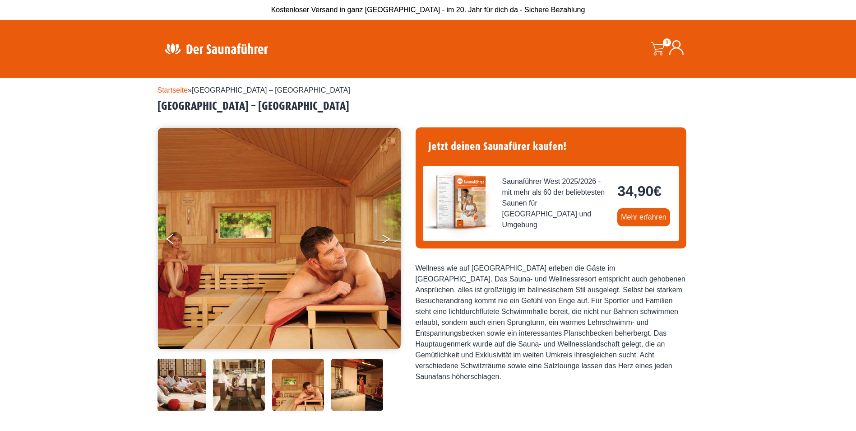
click at [392, 236] on button "Next" at bounding box center [392, 240] width 23 height 23
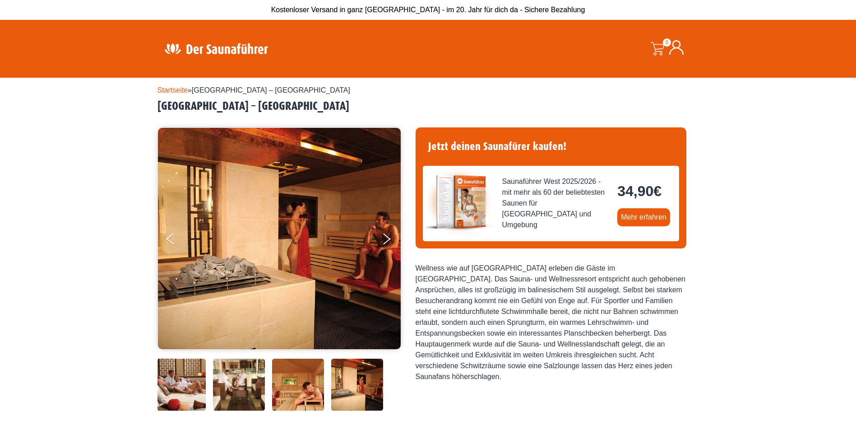
click at [164, 237] on img at bounding box center [279, 238] width 243 height 221
click at [167, 237] on button "Previous" at bounding box center [178, 240] width 23 height 23
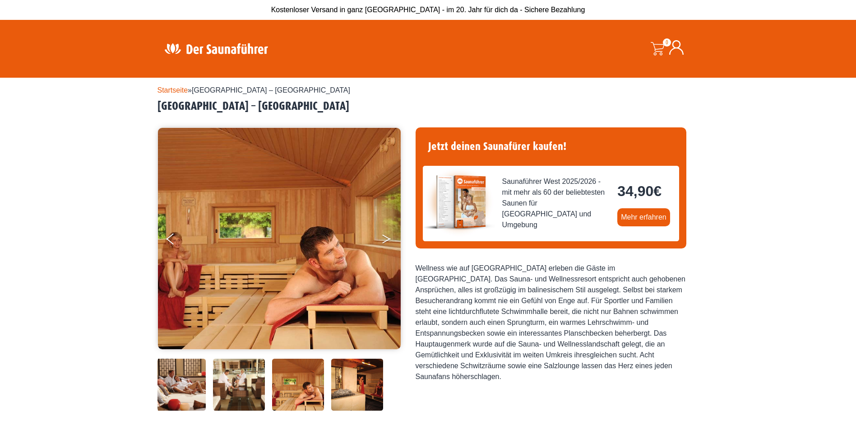
click at [390, 240] on button "Next" at bounding box center [392, 240] width 23 height 23
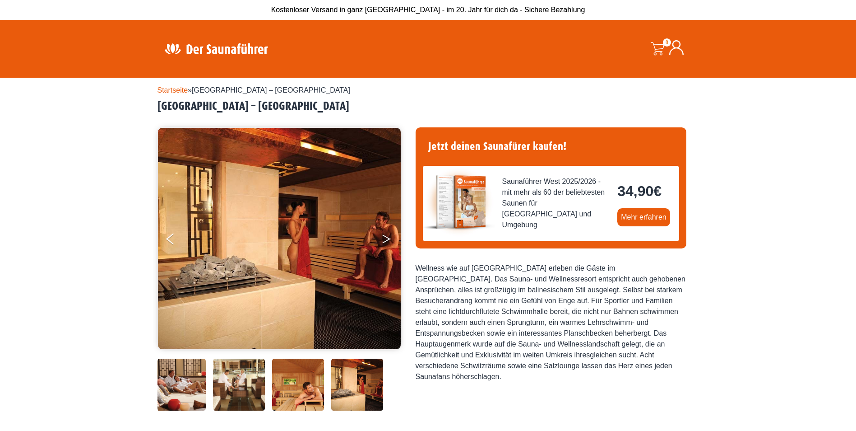
click at [390, 239] on icon "Next" at bounding box center [386, 240] width 8 height 5
